Goal: Task Accomplishment & Management: Manage account settings

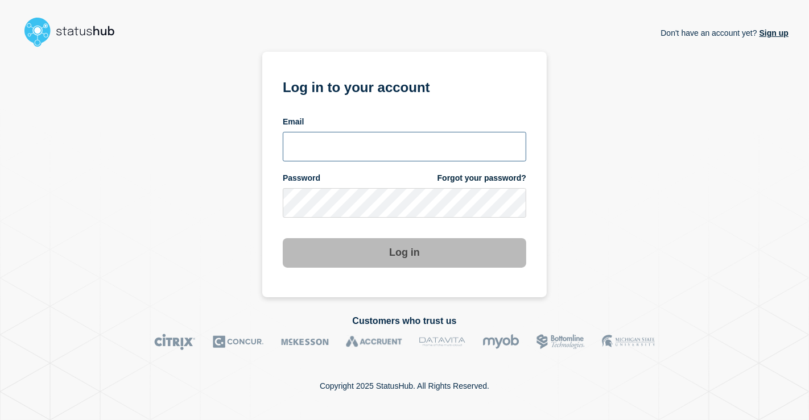
click at [371, 137] on input "email input" at bounding box center [404, 147] width 243 height 30
type input "[EMAIL_ADDRESS][DOMAIN_NAME]"
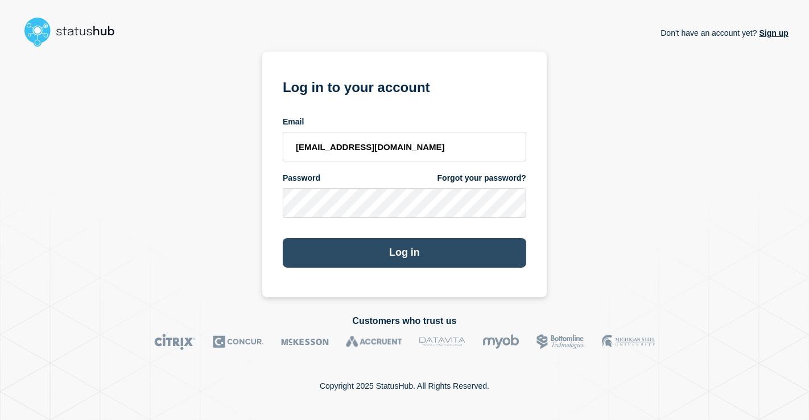
click at [413, 238] on button "Log in" at bounding box center [404, 253] width 243 height 30
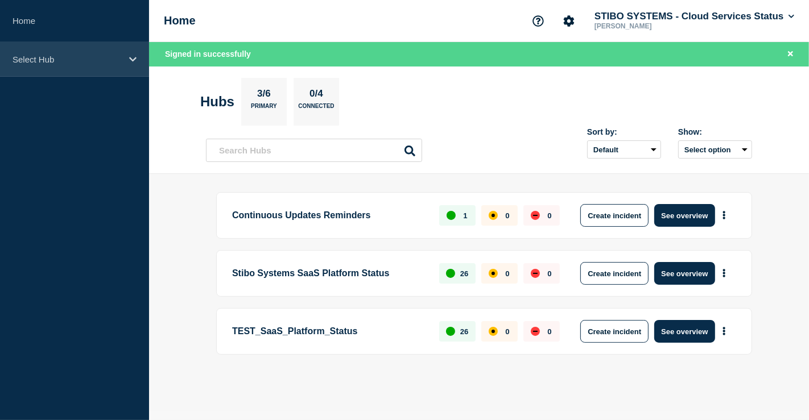
click at [82, 61] on p "Select Hub" at bounding box center [67, 60] width 109 height 10
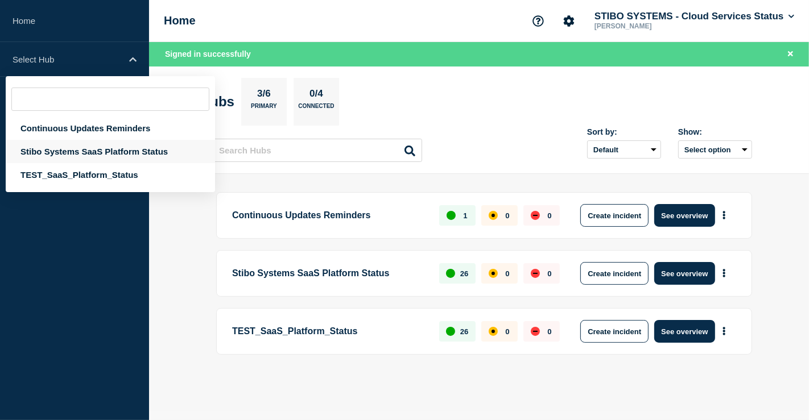
click at [55, 148] on div "Stibo Systems SaaS Platform Status" at bounding box center [110, 151] width 209 height 23
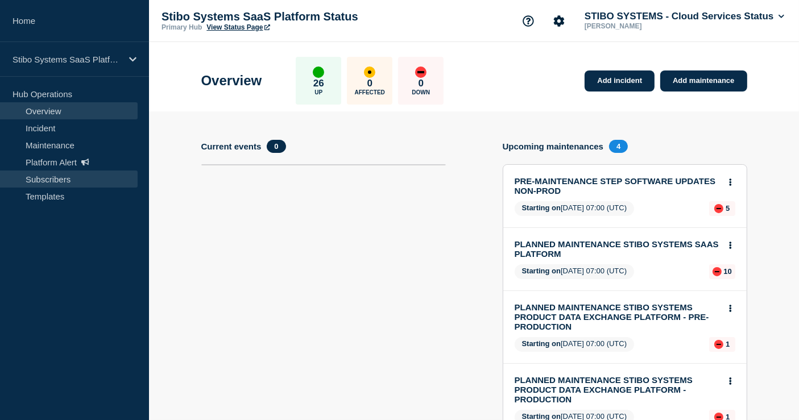
click at [40, 175] on link "Subscribers" at bounding box center [69, 179] width 138 height 17
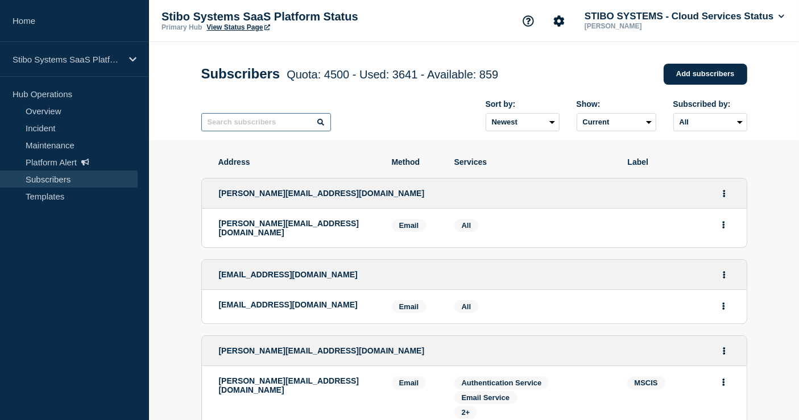
click at [273, 128] on input "text" at bounding box center [266, 122] width 130 height 18
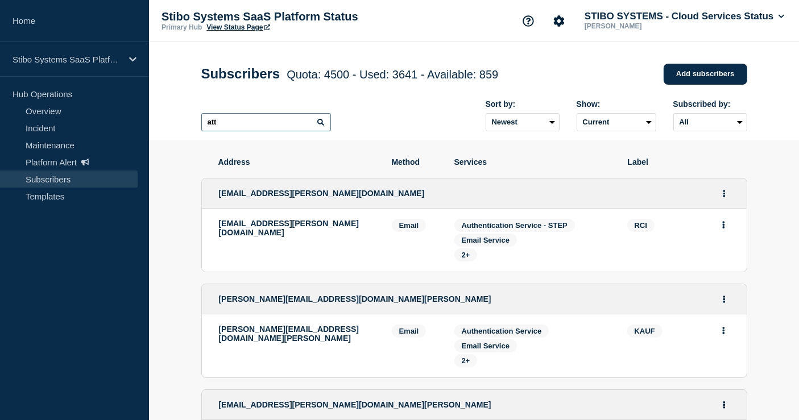
click at [234, 121] on input "att" at bounding box center [266, 122] width 130 height 18
drag, startPoint x: 233, startPoint y: 121, endPoint x: 202, endPoint y: 121, distance: 31.3
click at [202, 121] on input "att" at bounding box center [266, 122] width 130 height 18
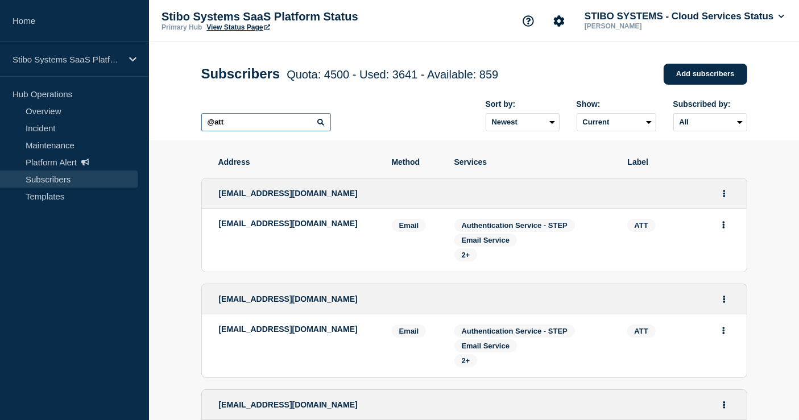
type input "@att"
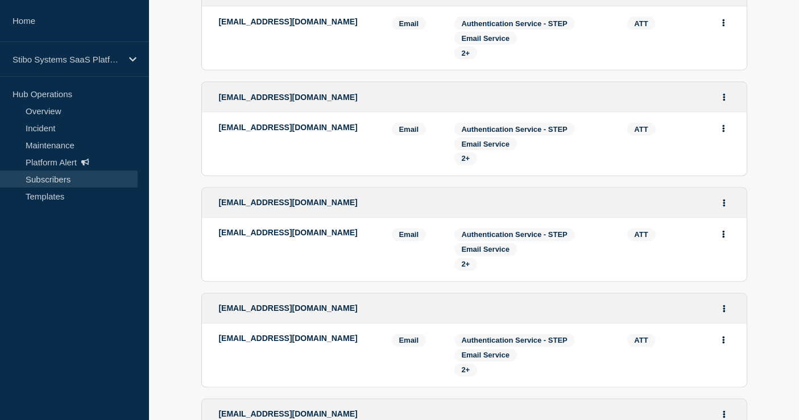
scroll to position [2260, 0]
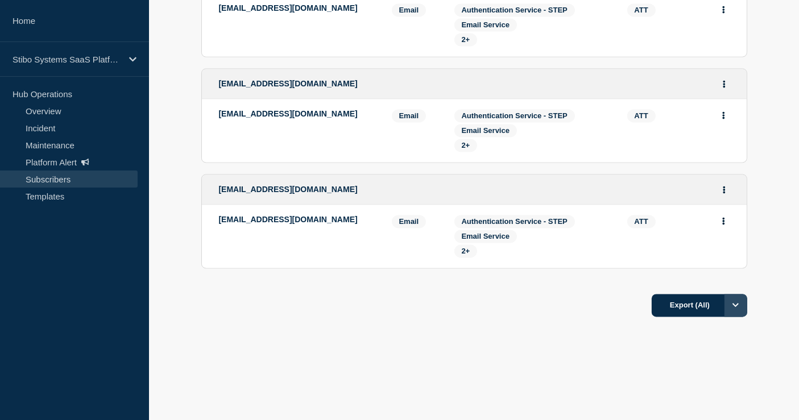
click at [735, 308] on icon "Options" at bounding box center [735, 304] width 7 height 7
click at [699, 349] on li "Filtered" at bounding box center [700, 356] width 96 height 26
click at [669, 310] on button "Export (Filtered)" at bounding box center [696, 305] width 101 height 23
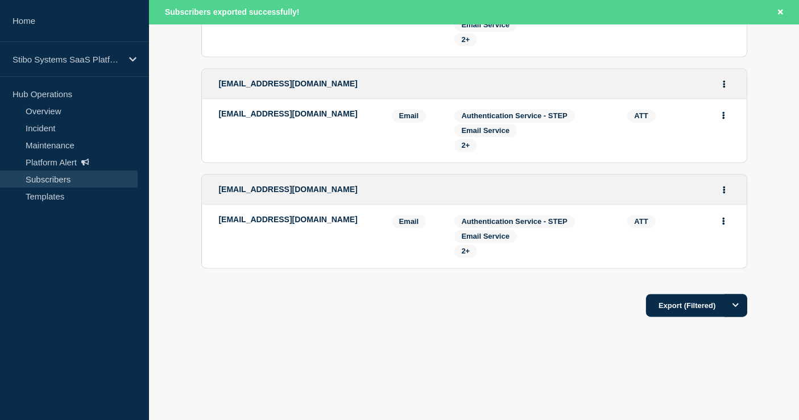
scroll to position [2284, 0]
